Goal: Check status: Check status

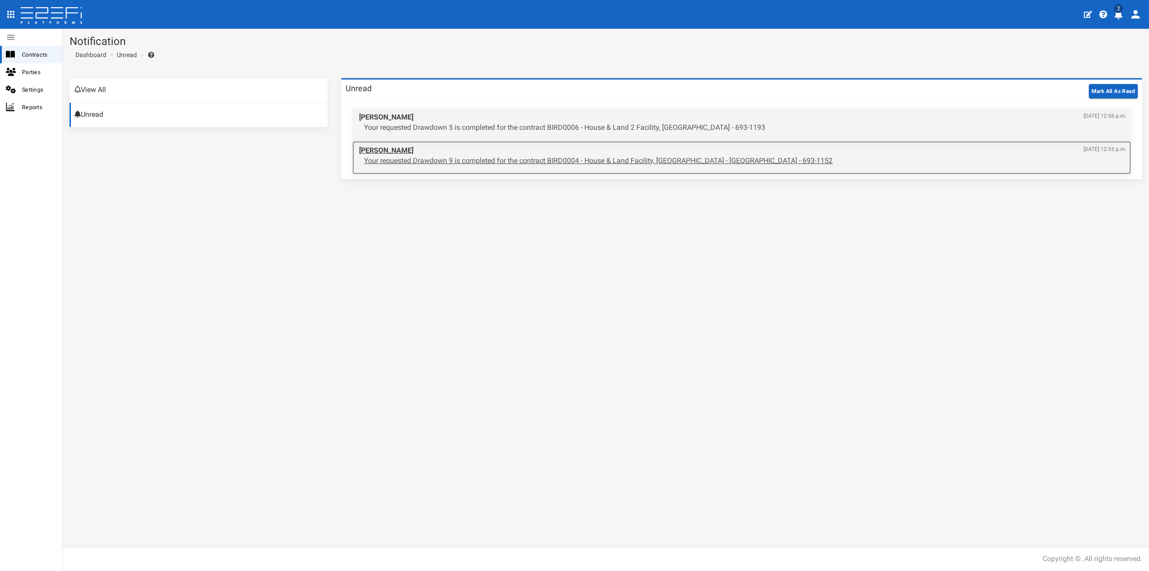
click at [550, 165] on p "Your requested Drawdown 9 is completed for the contract BIRD0004 - House & Land…" at bounding box center [745, 161] width 763 height 10
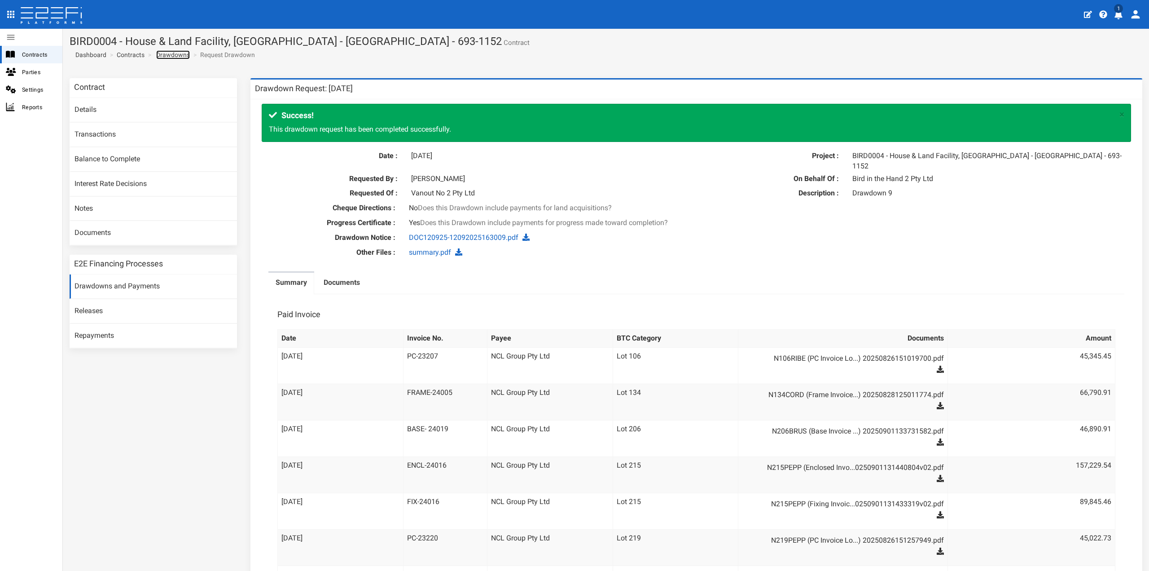
click at [169, 53] on link "Drawdowns" at bounding box center [173, 54] width 34 height 9
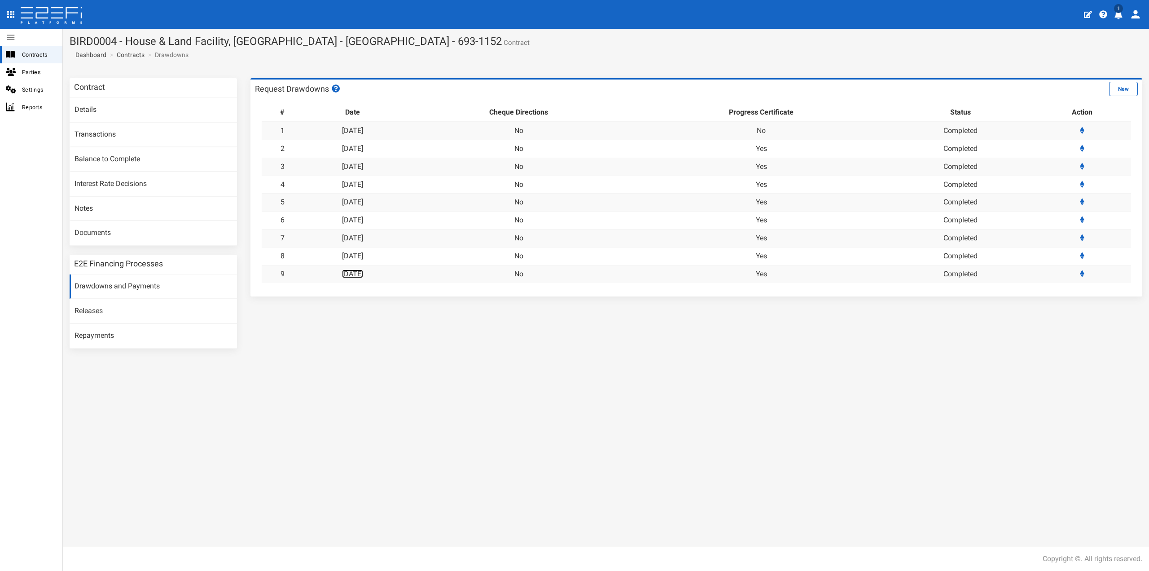
click at [363, 273] on link "[DATE]" at bounding box center [352, 273] width 21 height 9
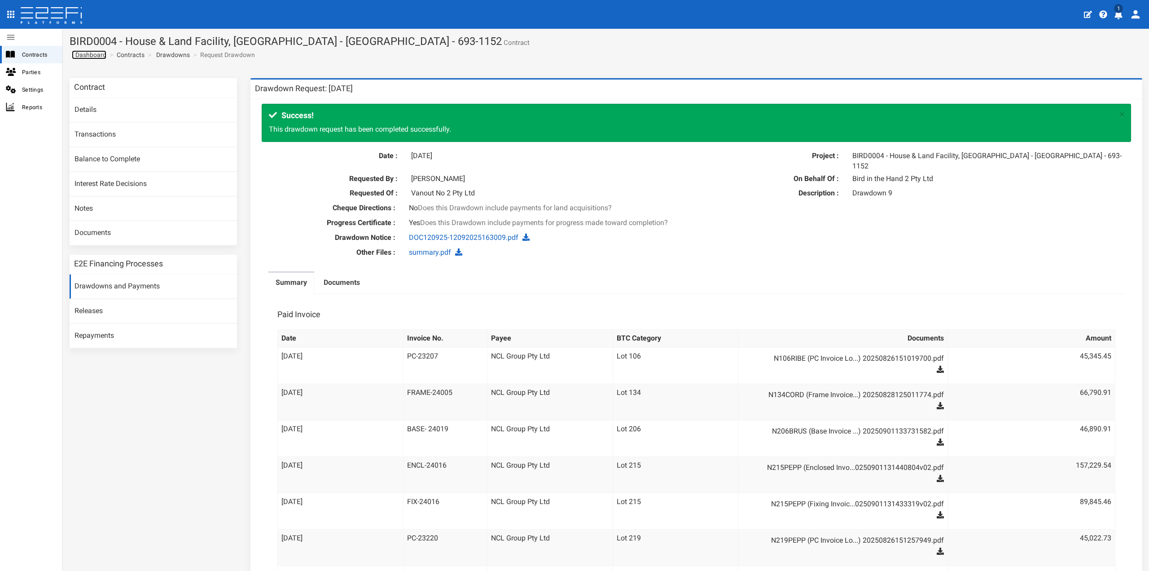
click at [96, 57] on span "Dashboard" at bounding box center [89, 54] width 35 height 7
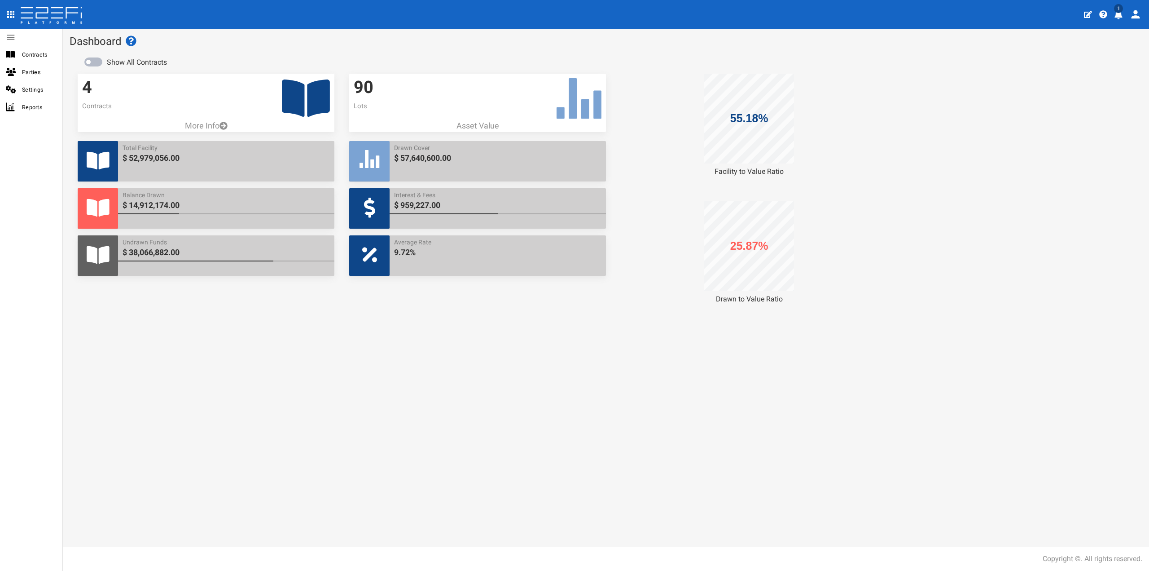
click at [280, 96] on h3 "4" at bounding box center [206, 87] width 248 height 19
click at [284, 95] on icon at bounding box center [306, 97] width 48 height 37
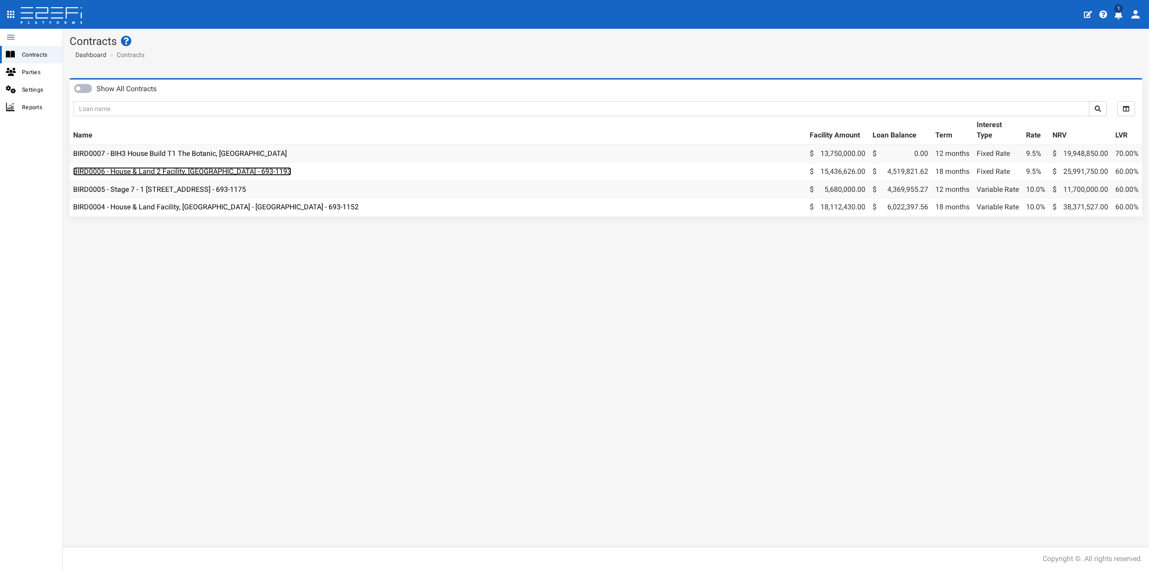
click at [150, 172] on link "BIRD0006 - House & Land 2 Facility, [GEOGRAPHIC_DATA] - 693-1193" at bounding box center [182, 171] width 218 height 9
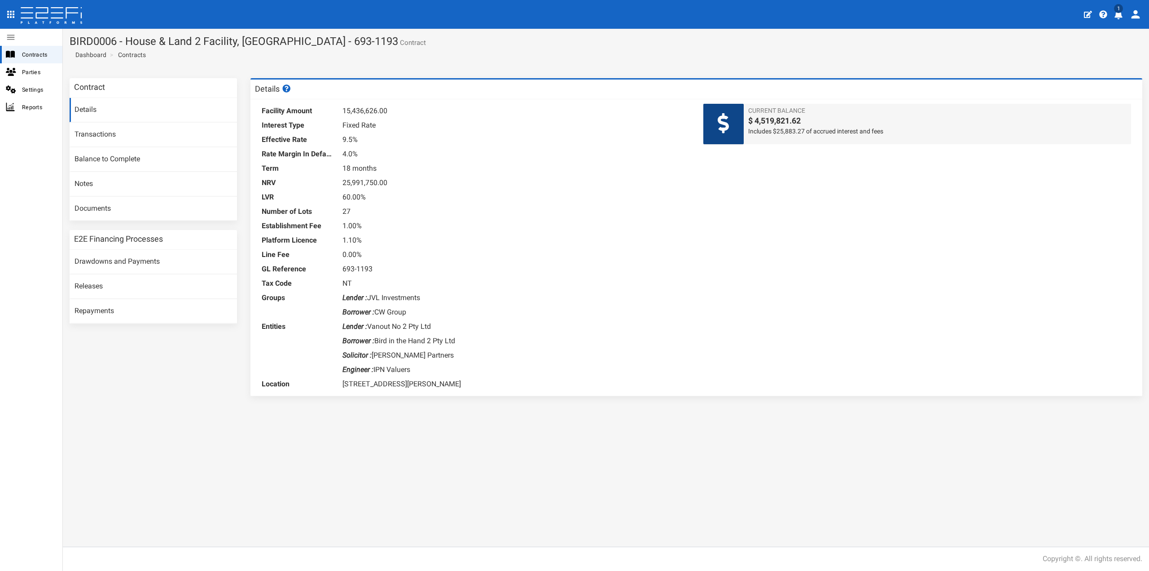
click at [1123, 14] on icon "profile" at bounding box center [1118, 14] width 9 height 9
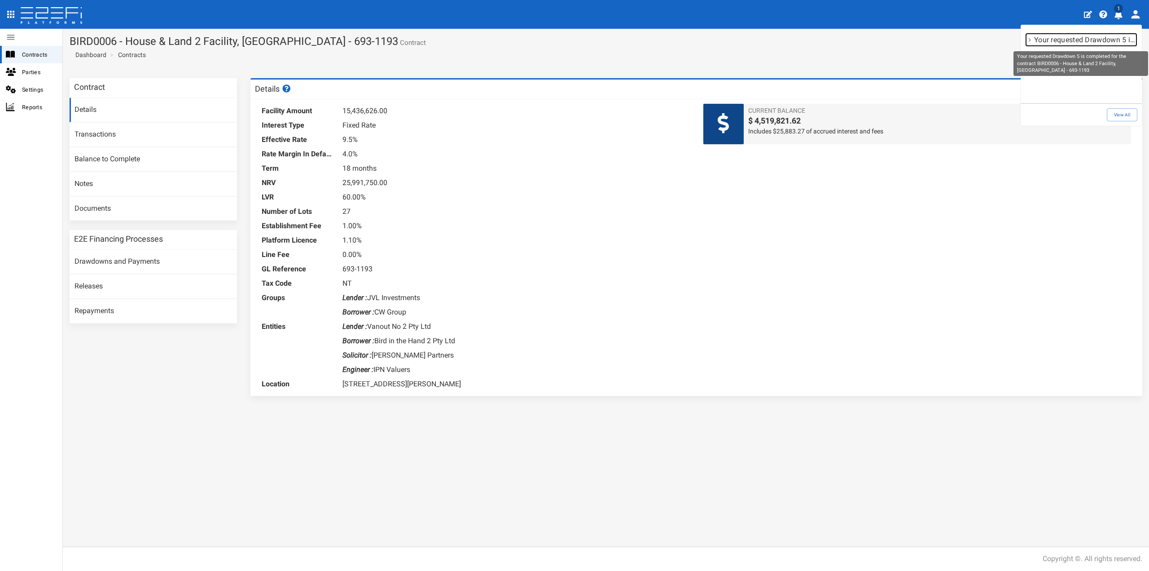
click at [1075, 41] on p "Your requested Drawdown 5 is completed for the contract BIRD0006 - House & Land…" at bounding box center [1085, 40] width 102 height 10
